Goal: Use online tool/utility: Utilize a website feature to perform a specific function

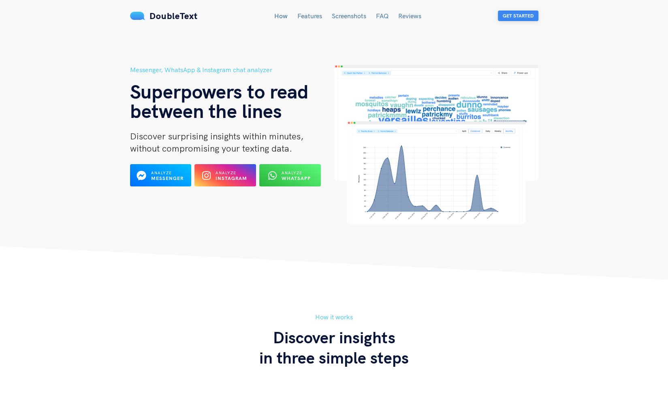
click at [528, 17] on button "Get Started" at bounding box center [518, 16] width 41 height 11
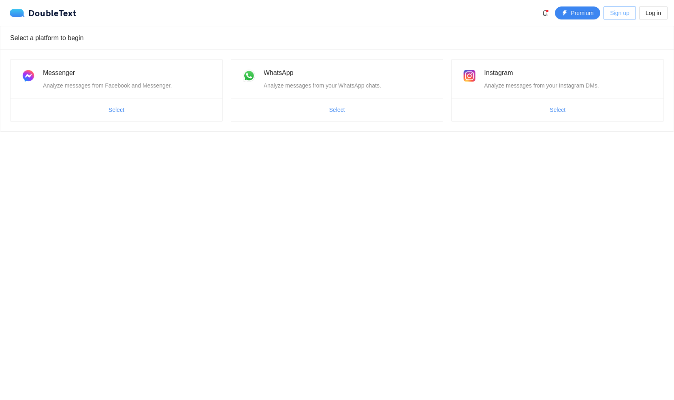
click at [629, 16] on span "Sign up" at bounding box center [619, 13] width 19 height 9
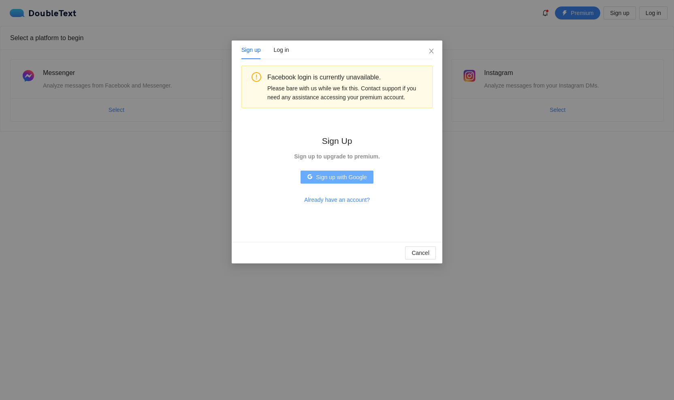
click at [357, 178] on span "Sign up with Google" at bounding box center [341, 177] width 51 height 9
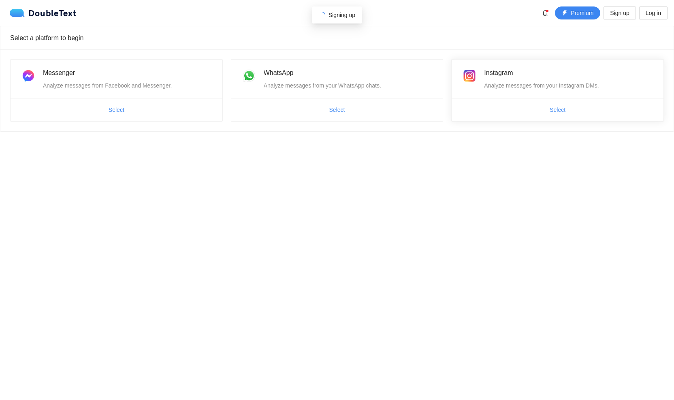
click at [525, 110] on span "Select" at bounding box center [558, 109] width 212 height 13
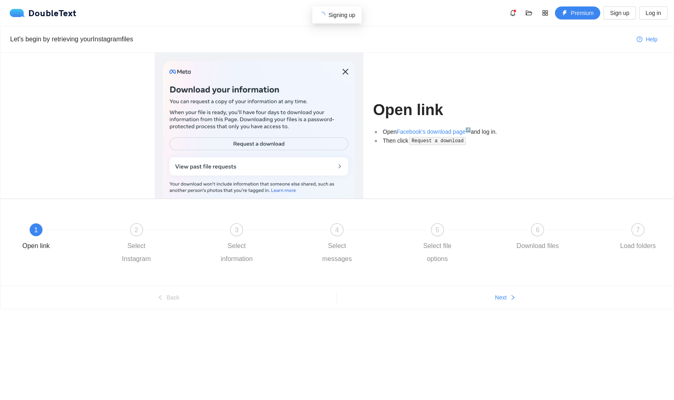
click at [525, 110] on div "Open link Open Facebook's download page ↗ and log in. Then click Request a down…" at bounding box center [337, 126] width 394 height 146
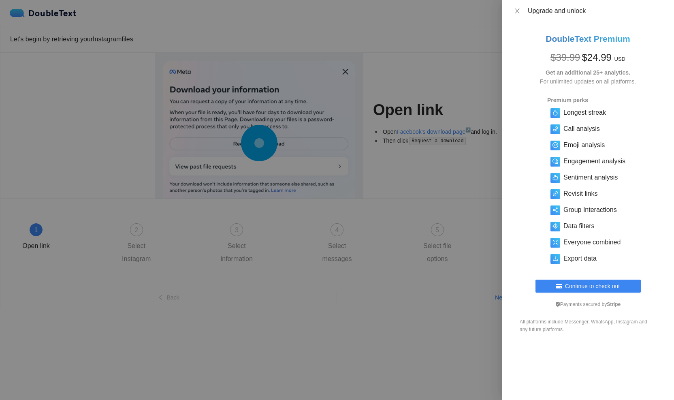
click at [515, 16] on div "Upgrade and unlock" at bounding box center [588, 11] width 172 height 22
click at [517, 13] on icon "close" at bounding box center [517, 11] width 6 height 6
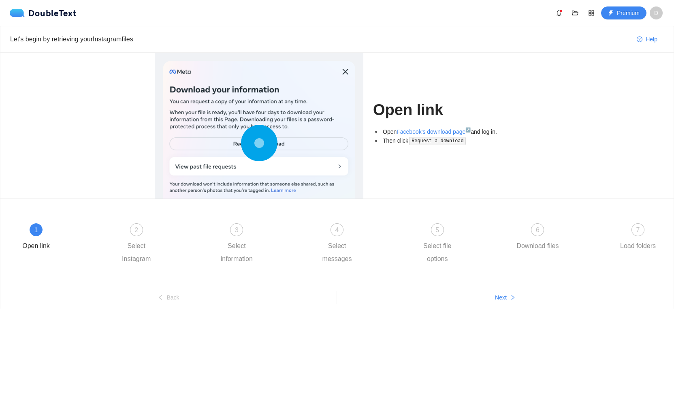
click at [330, 149] on div at bounding box center [259, 145] width 192 height 168
click at [429, 130] on link "Facebook's download page ↗" at bounding box center [434, 131] width 74 height 6
click at [507, 298] on button "Next" at bounding box center [505, 297] width 337 height 13
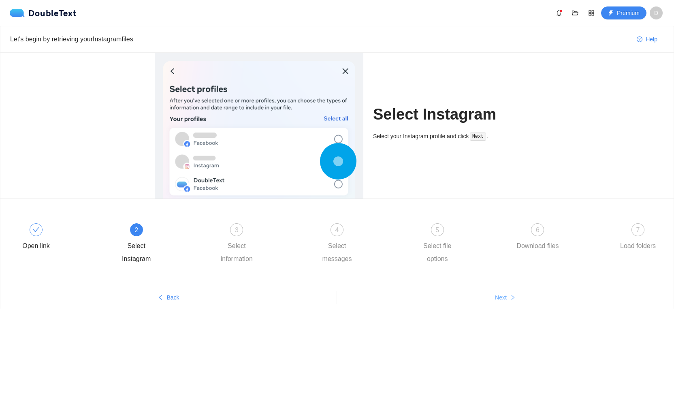
click at [507, 298] on button "Next" at bounding box center [505, 297] width 337 height 13
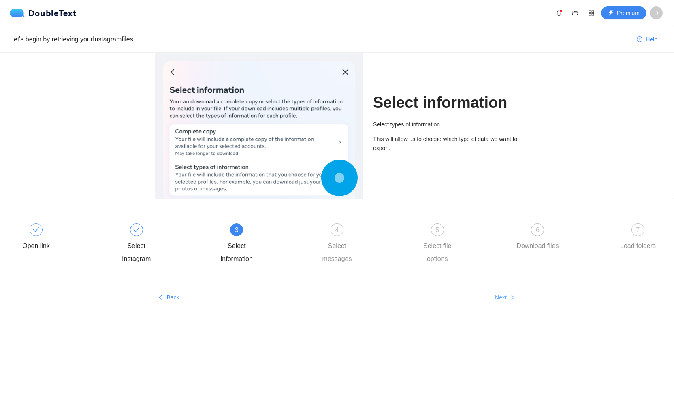
click at [505, 297] on span "Next" at bounding box center [501, 297] width 12 height 9
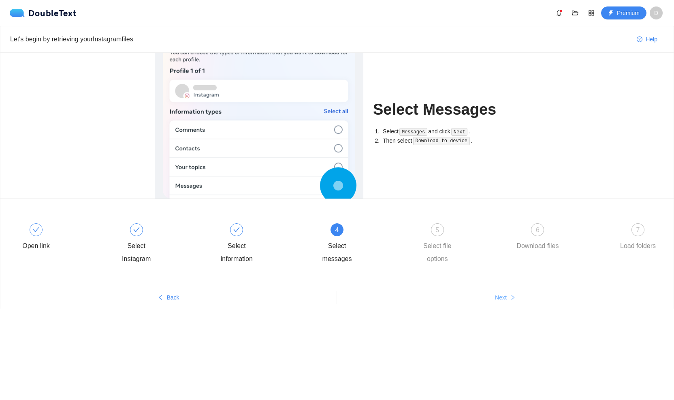
click at [505, 297] on span "Next" at bounding box center [501, 297] width 12 height 9
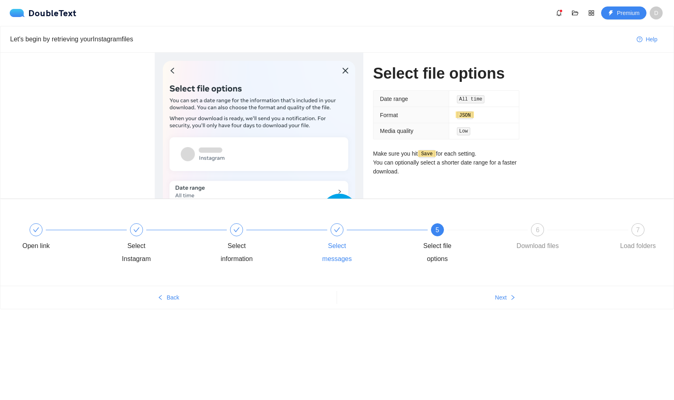
click at [330, 223] on div "Select messages" at bounding box center [364, 244] width 100 height 42
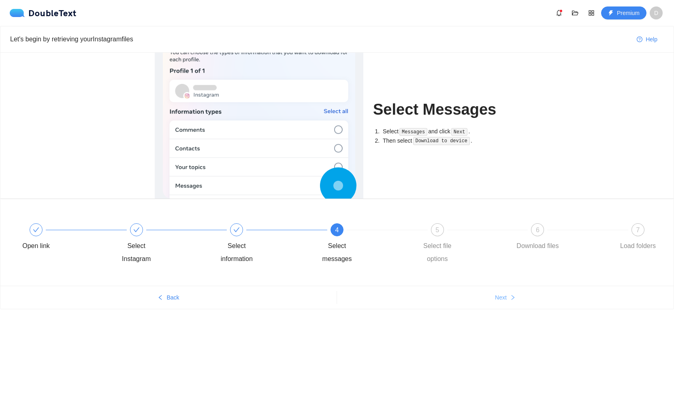
click at [510, 295] on button "Next" at bounding box center [505, 297] width 337 height 13
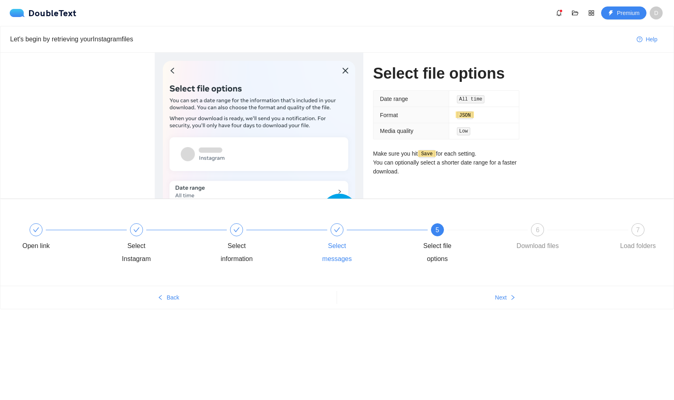
click at [338, 234] on div at bounding box center [337, 229] width 13 height 13
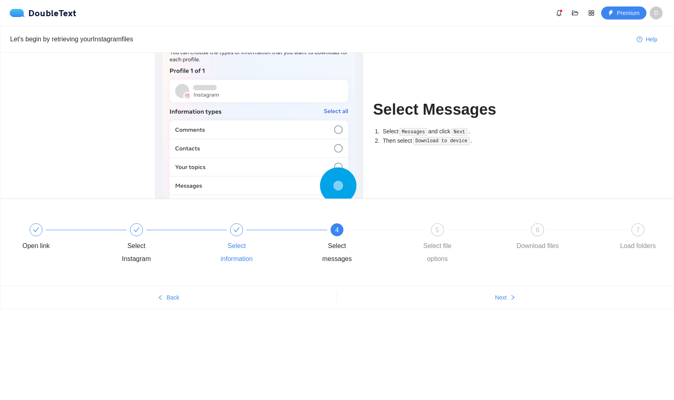
click at [231, 239] on div "Select information" at bounding box center [263, 244] width 100 height 42
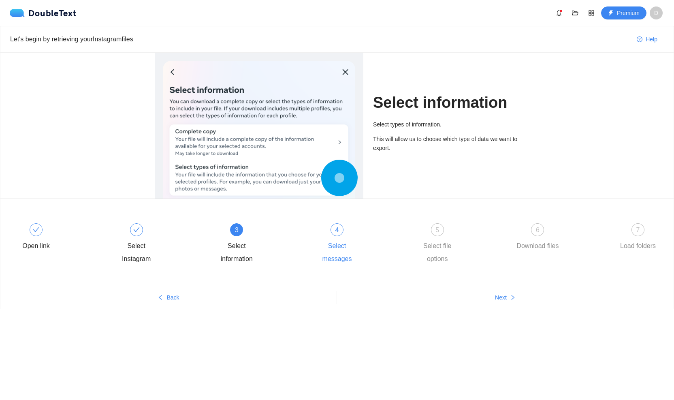
click at [334, 232] on div "4" at bounding box center [337, 229] width 13 height 13
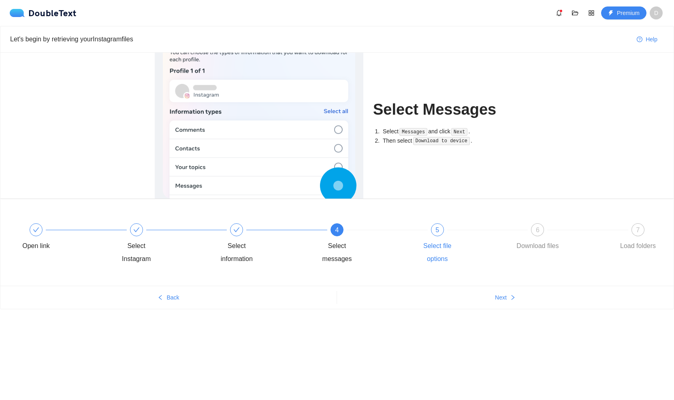
click at [428, 233] on div "5 Select file options" at bounding box center [464, 244] width 100 height 42
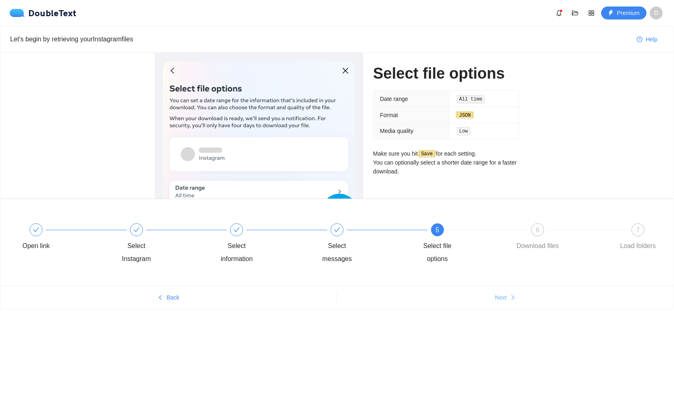
click at [502, 295] on span "Next" at bounding box center [501, 297] width 12 height 9
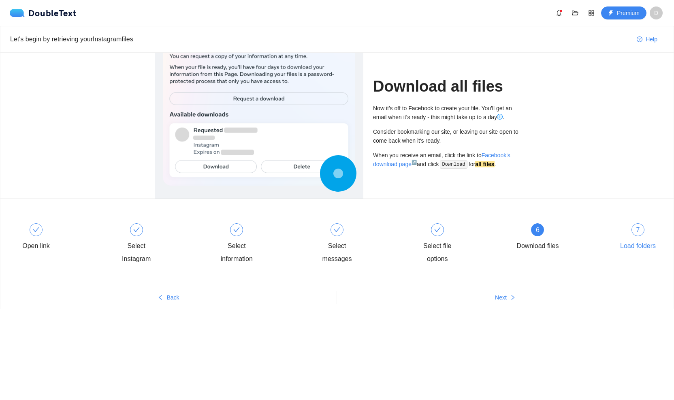
click at [634, 235] on div "7 Load folders" at bounding box center [638, 237] width 47 height 29
